Goal: Navigation & Orientation: Find specific page/section

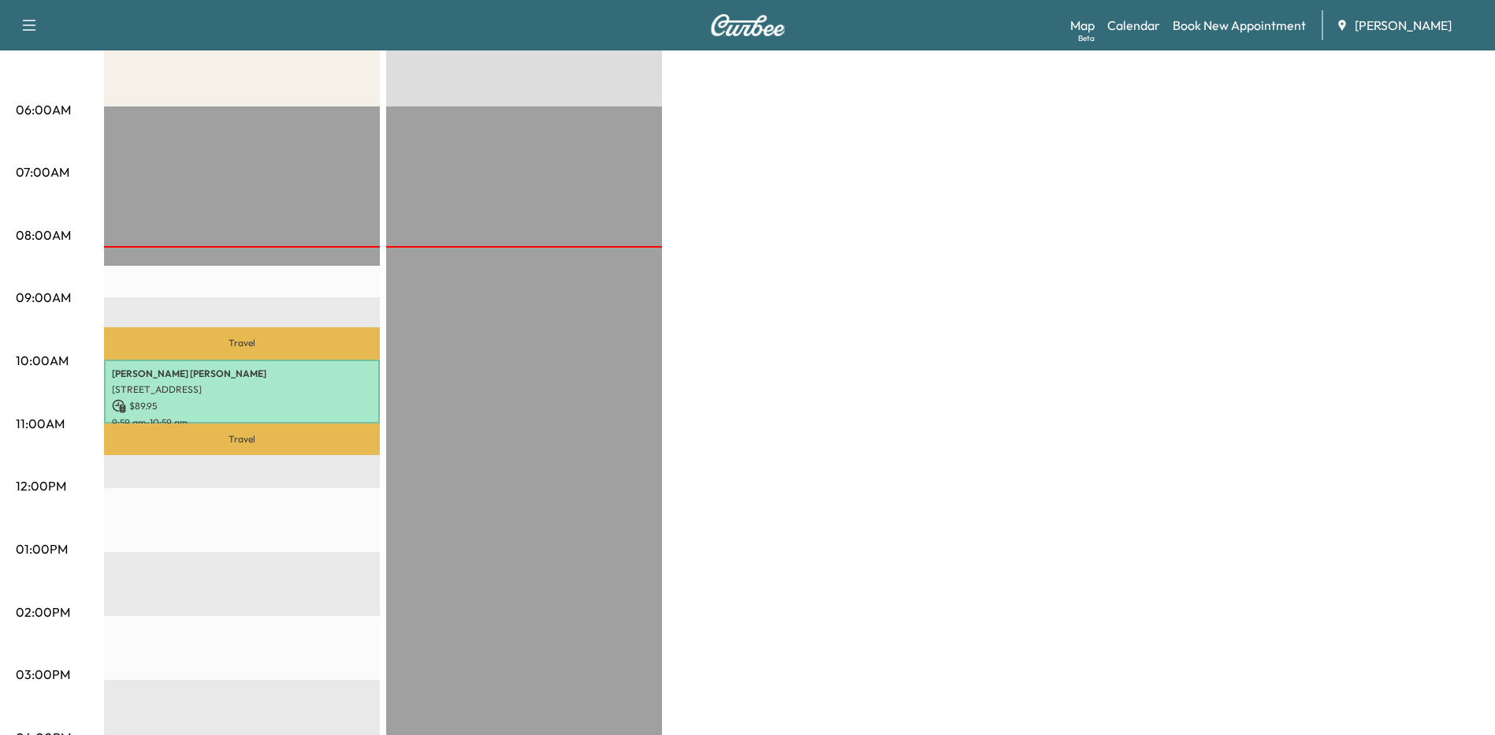
scroll to position [315, 0]
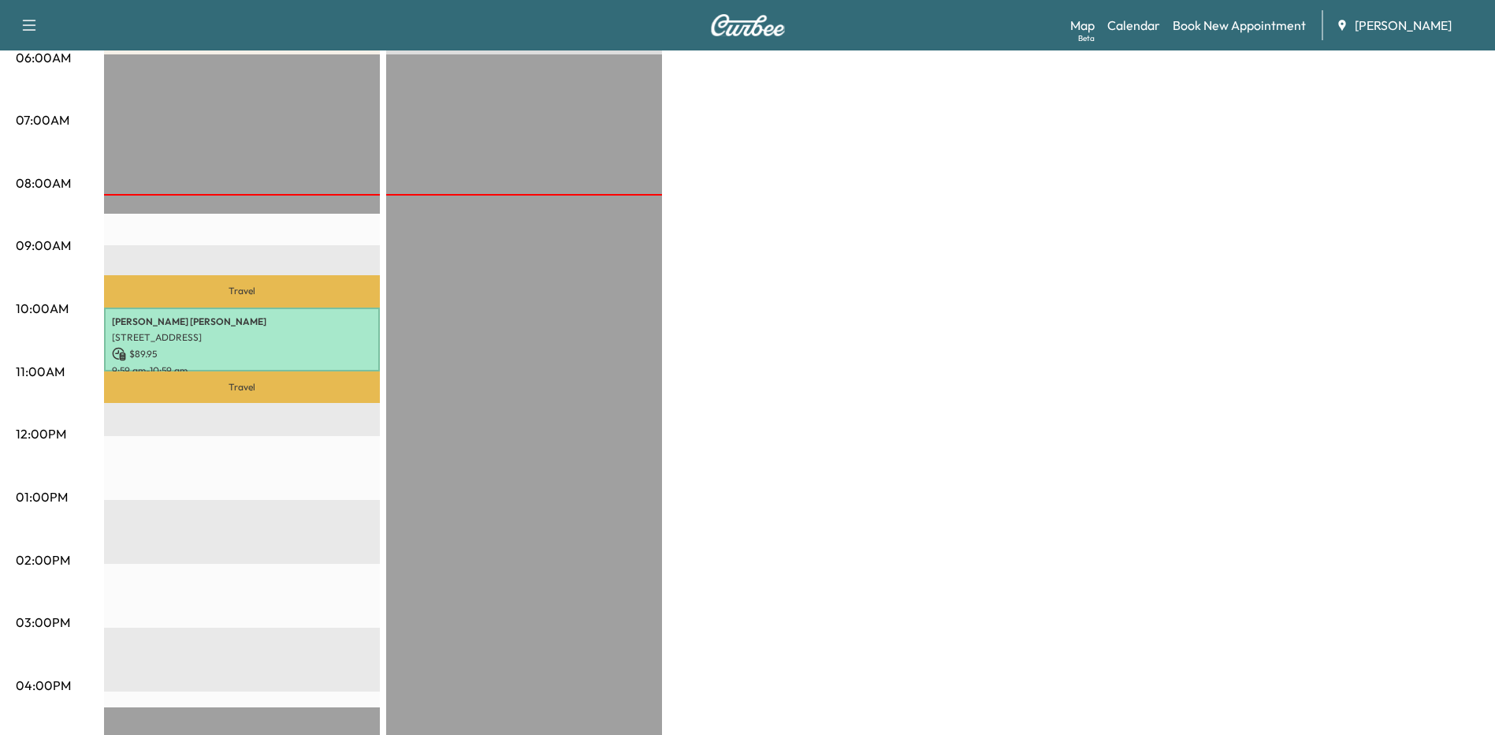
drag, startPoint x: 1379, startPoint y: 172, endPoint x: 1393, endPoint y: 166, distance: 15.5
click at [1379, 172] on div "Bronco - [PERSON_NAME] $ 89.95 Revenue 1 hr Work Time 1 hr Transit Time Travel …" at bounding box center [792, 481] width 1376 height 1182
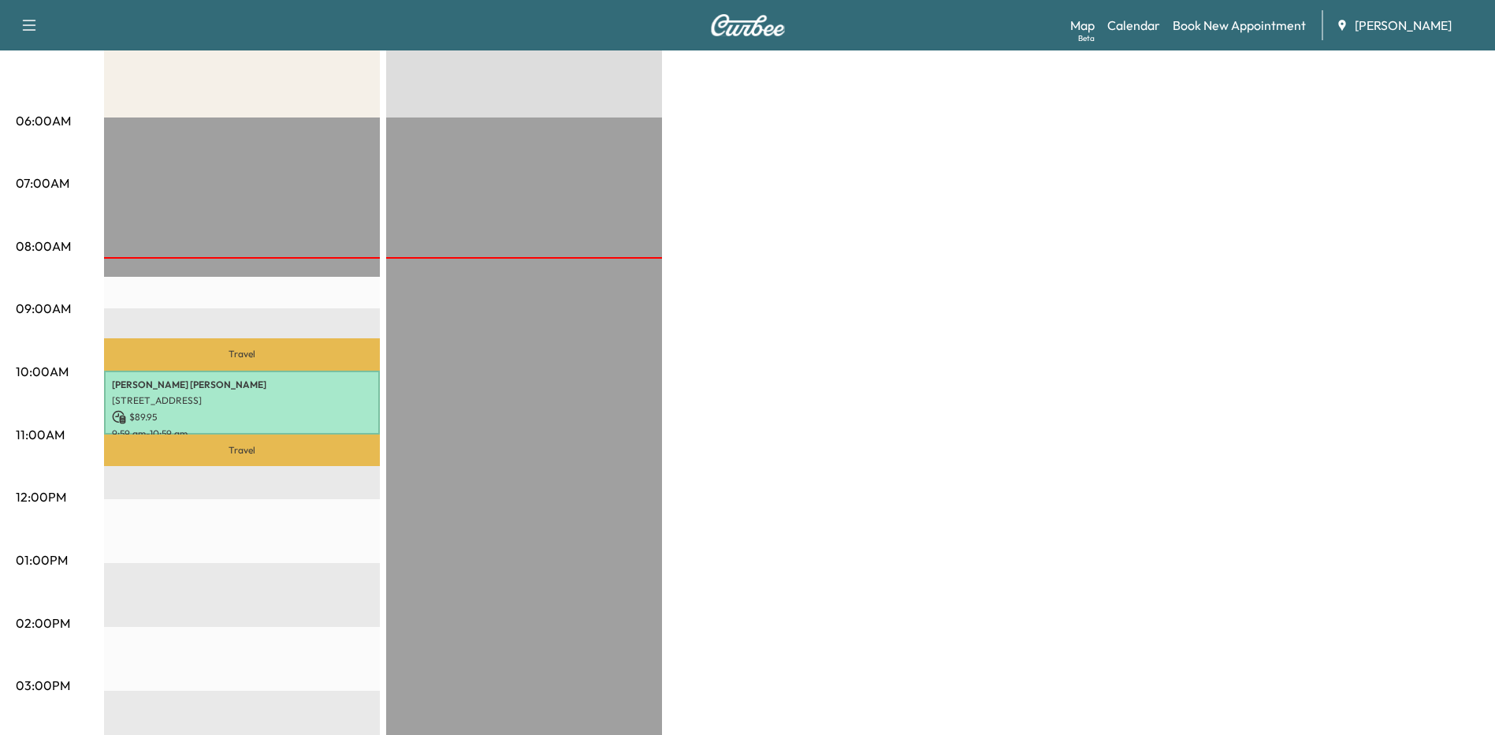
scroll to position [0, 0]
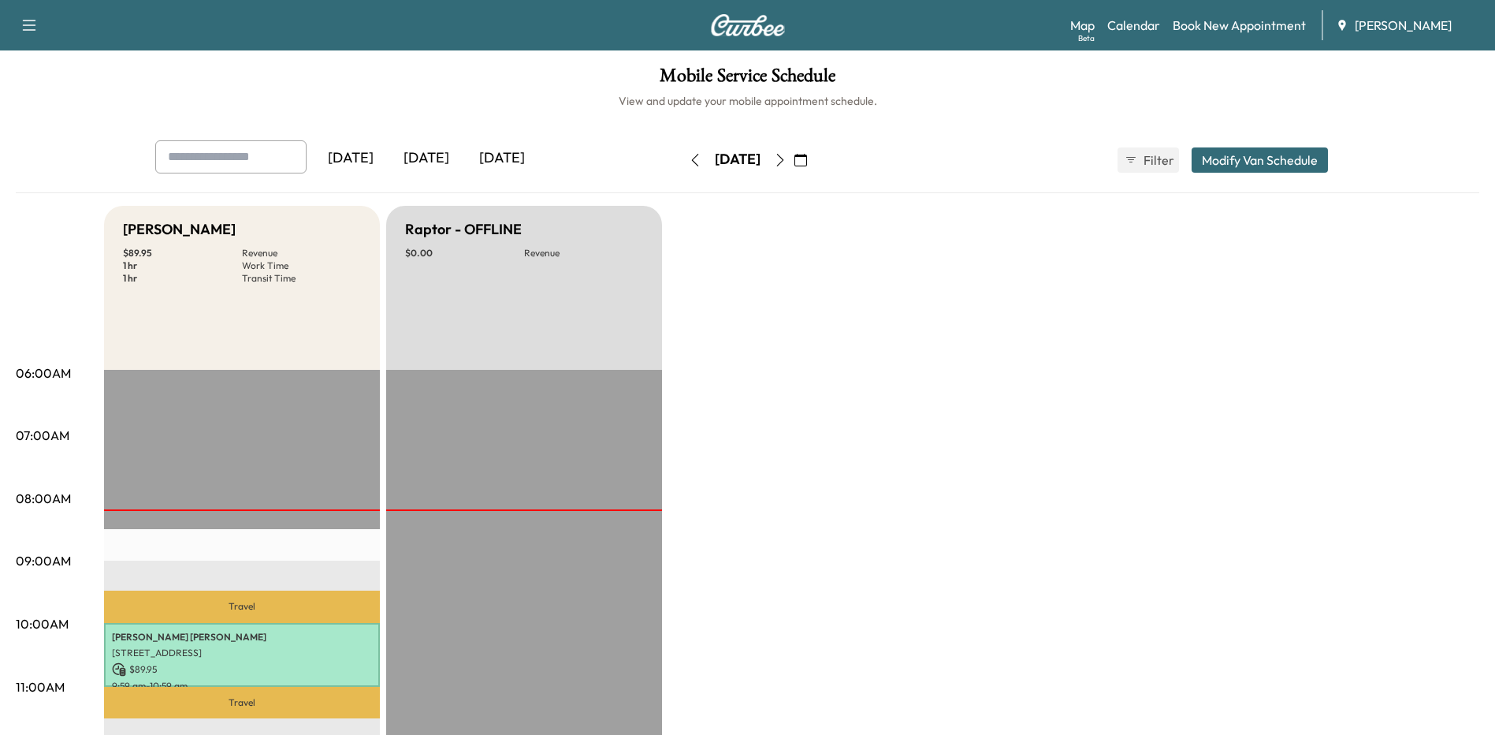
click at [1091, 28] on link "Map Beta" at bounding box center [1083, 25] width 24 height 19
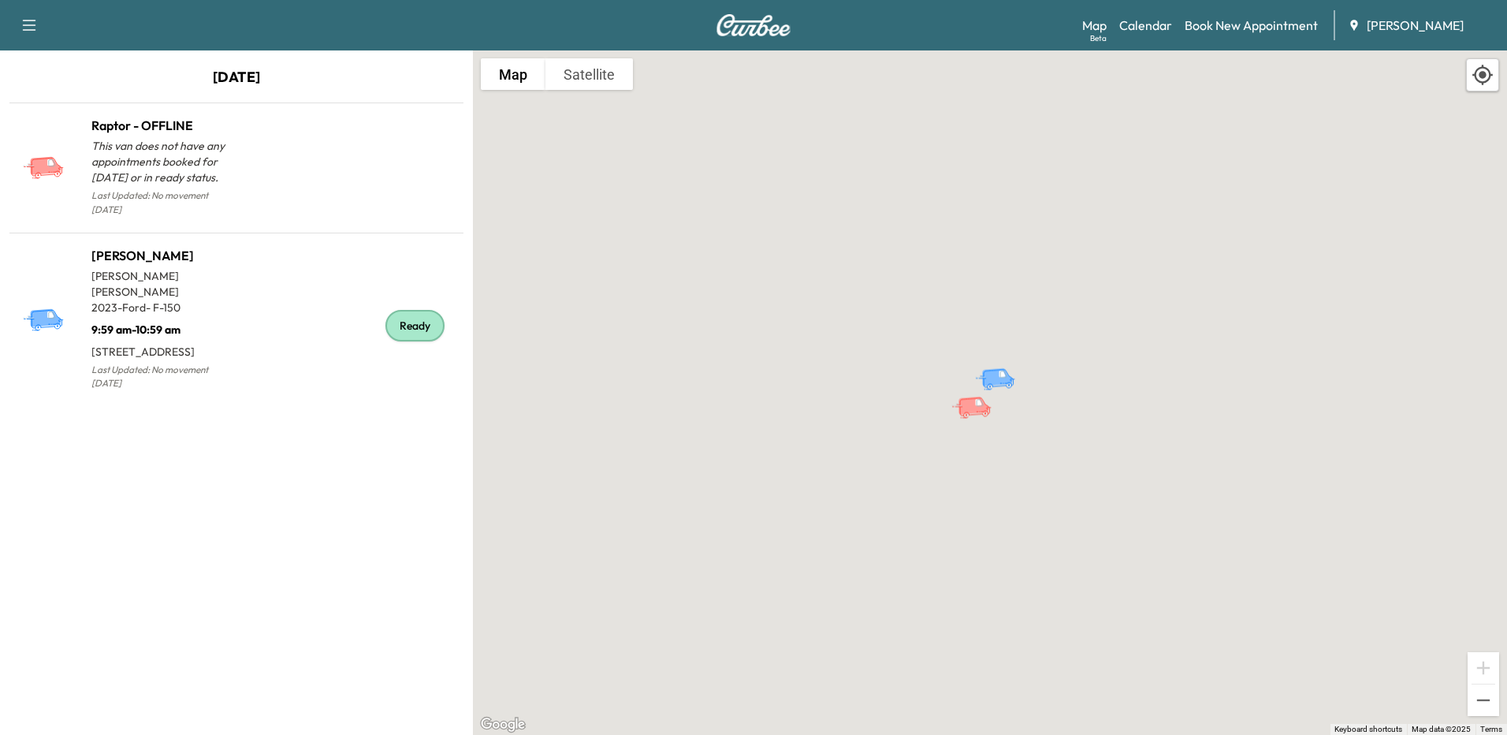
click at [299, 300] on div "Ready" at bounding box center [346, 327] width 221 height 136
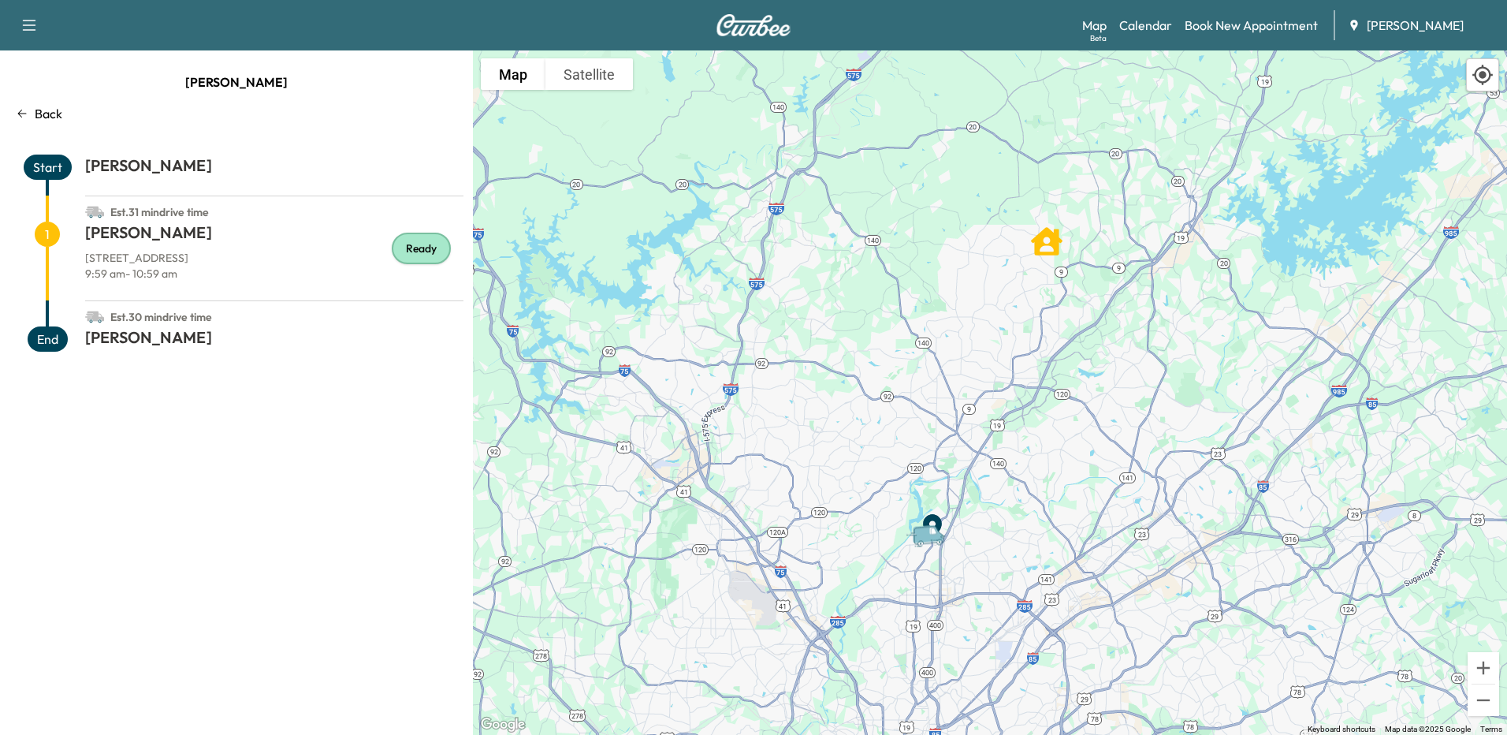
click at [31, 114] on div "Back" at bounding box center [236, 113] width 454 height 19
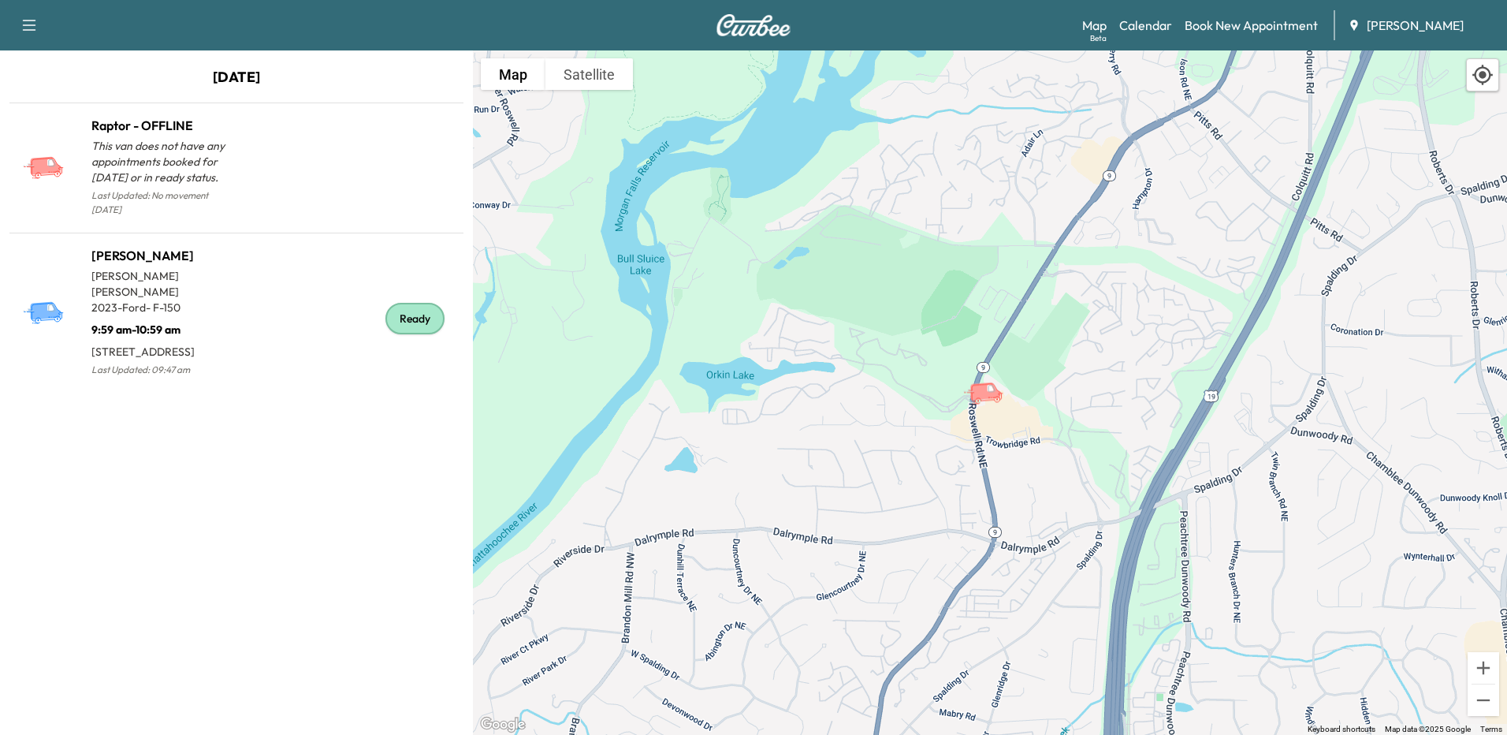
click at [25, 24] on icon "button" at bounding box center [29, 25] width 19 height 19
click at [1146, 20] on link "Calendar" at bounding box center [1145, 25] width 53 height 19
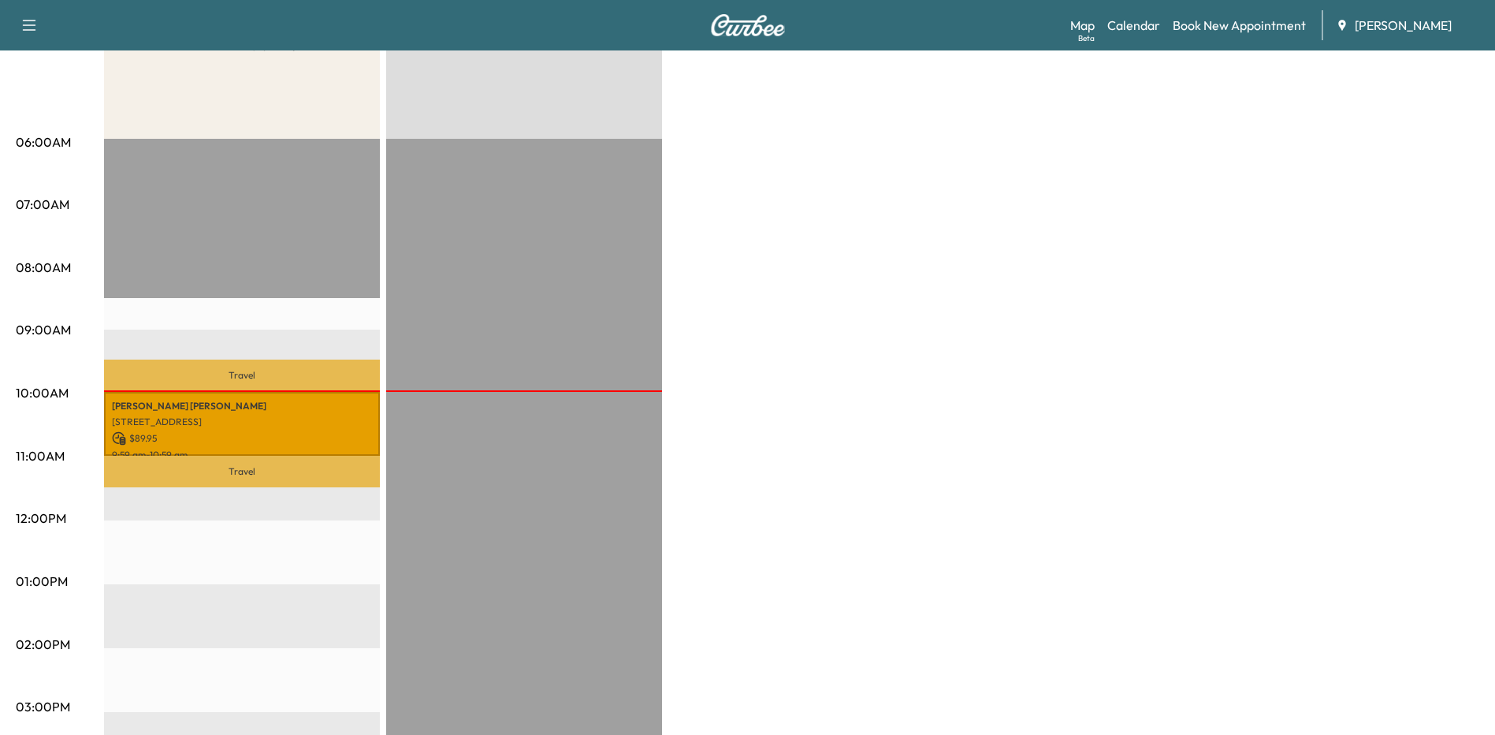
scroll to position [394, 0]
